Goal: Check status

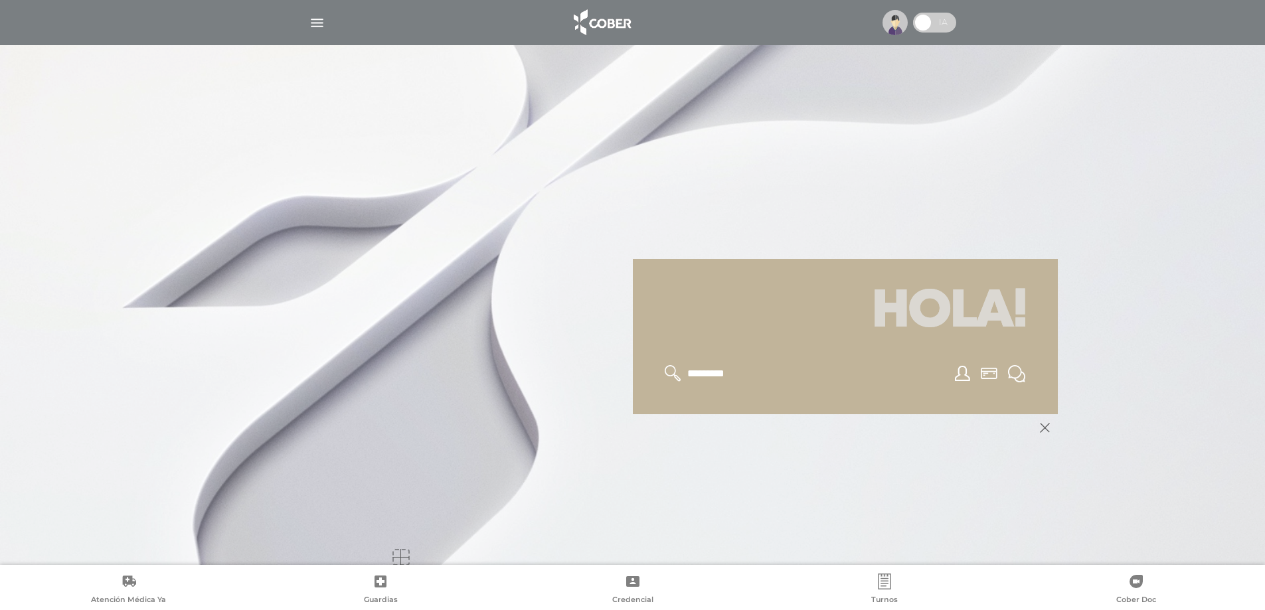
scroll to position [159, 0]
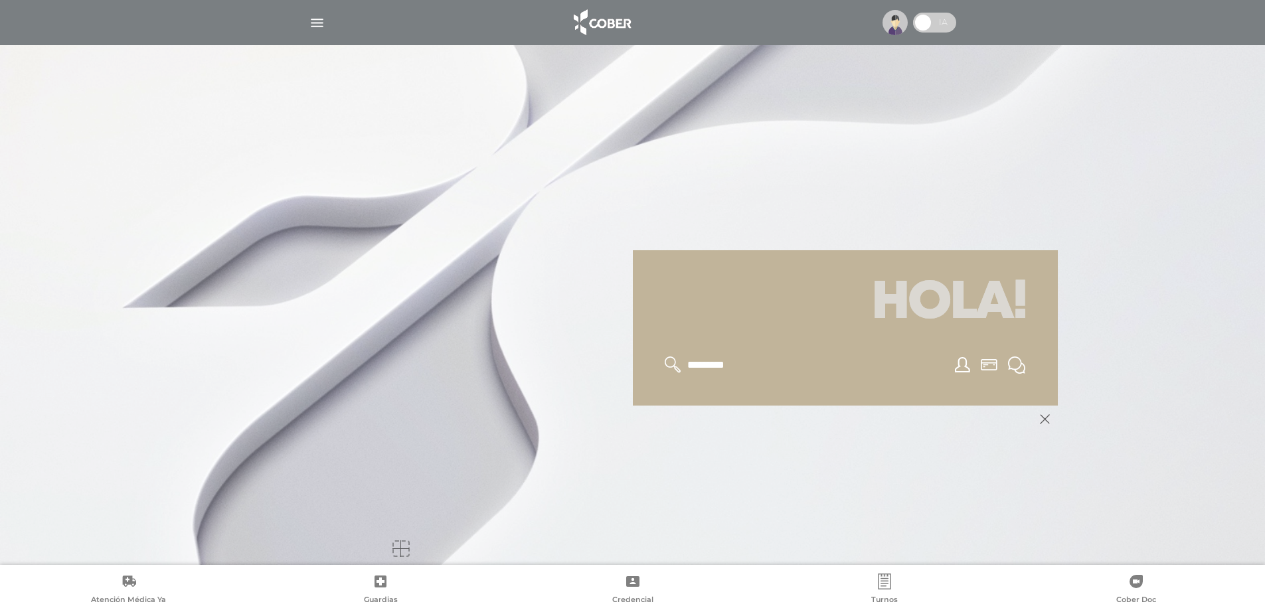
click at [672, 367] on icon at bounding box center [673, 365] width 17 height 17
click at [671, 363] on icon at bounding box center [673, 365] width 17 height 17
click at [317, 23] on img "button" at bounding box center [317, 23] width 17 height 17
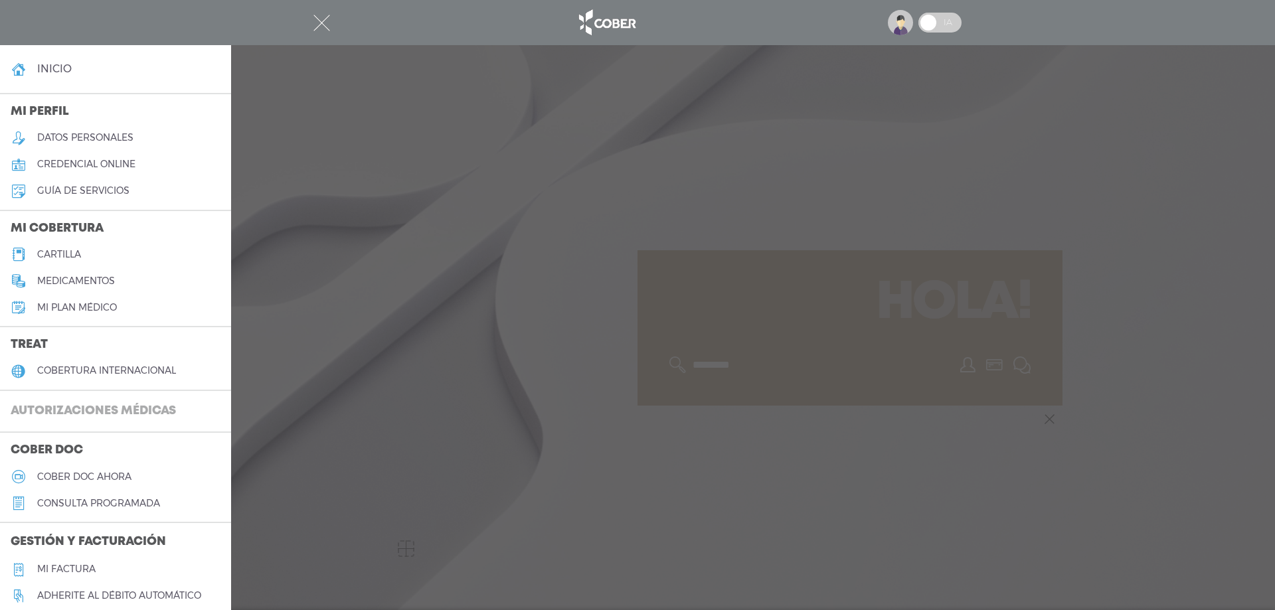
click at [145, 409] on h3 "Autorizaciones médicas" at bounding box center [93, 411] width 187 height 25
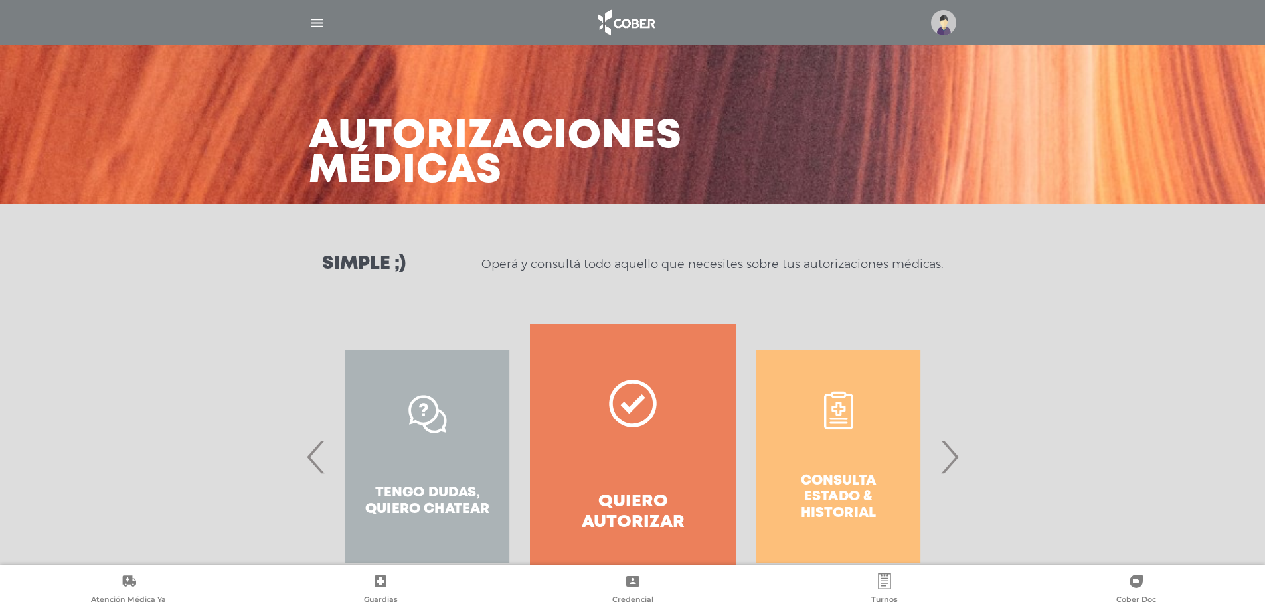
click at [953, 456] on span "›" at bounding box center [949, 457] width 26 height 72
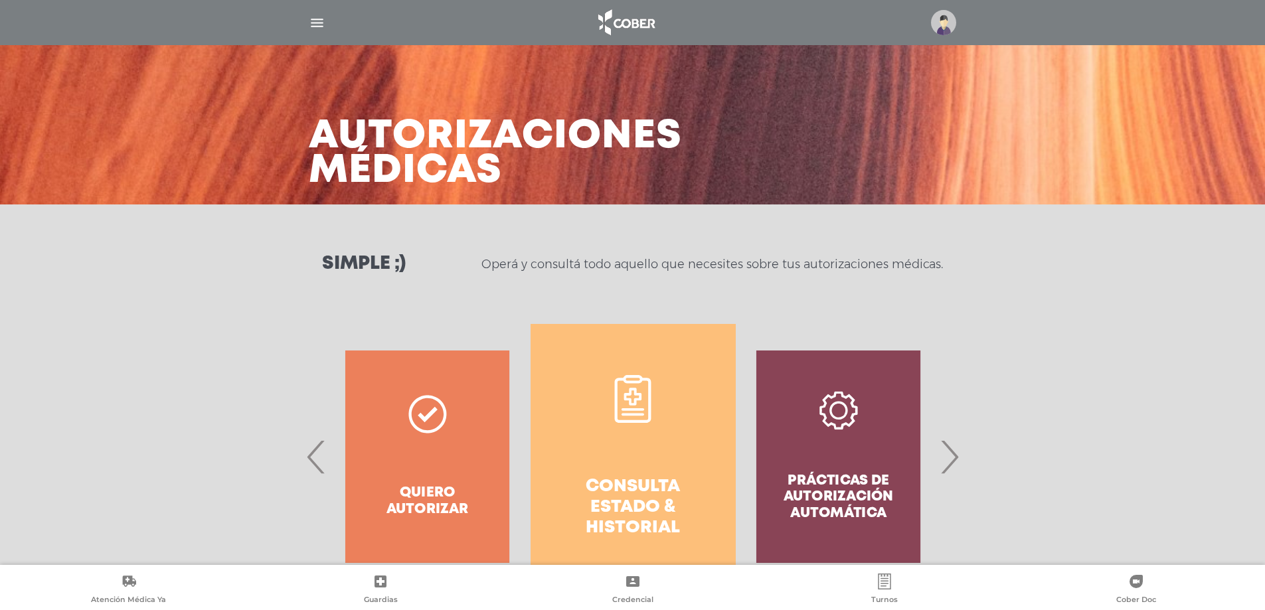
click at [661, 504] on h4 "Consulta estado & historial" at bounding box center [633, 508] width 157 height 62
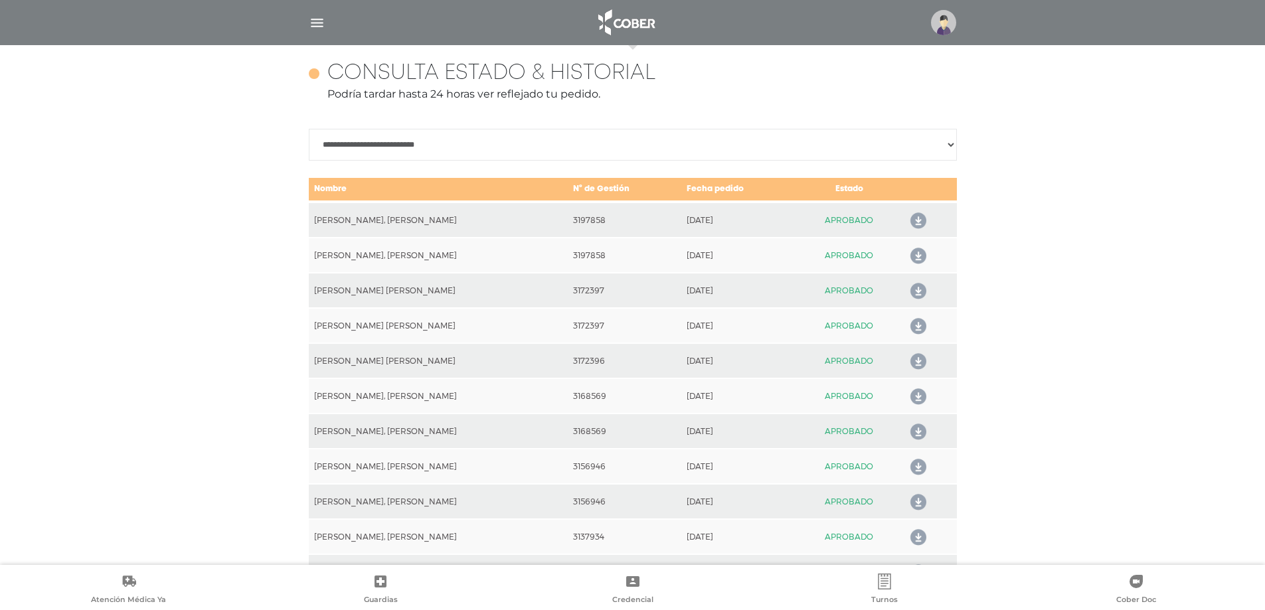
scroll to position [590, 0]
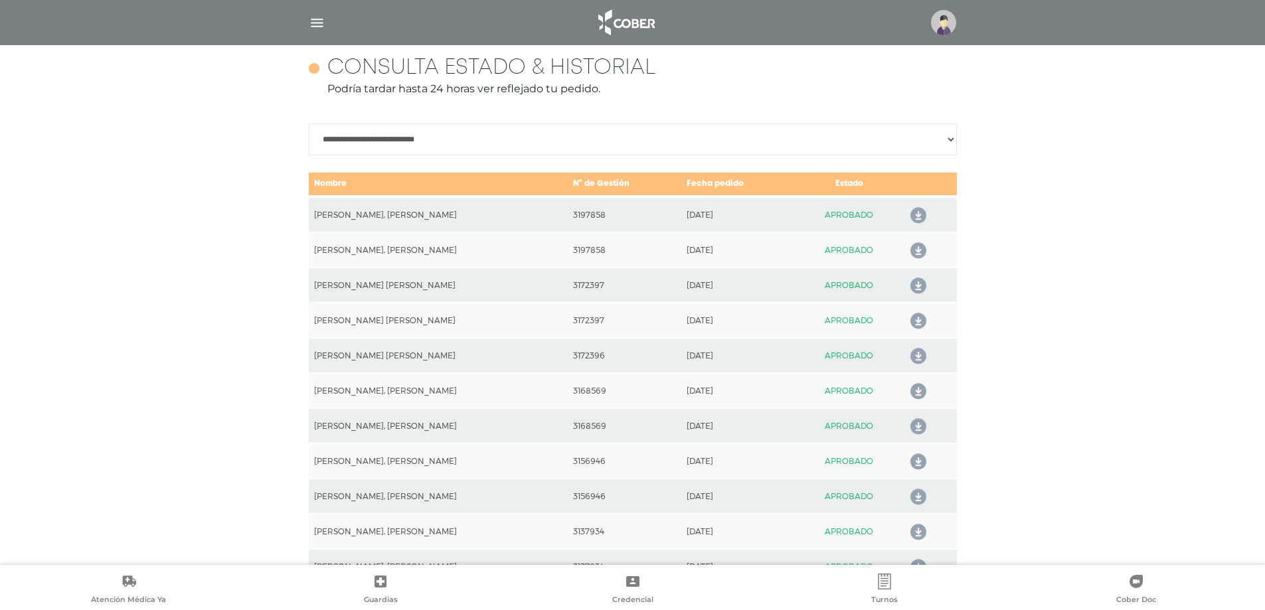
click at [916, 211] on icon at bounding box center [915, 215] width 21 height 21
